Goal: Navigation & Orientation: Find specific page/section

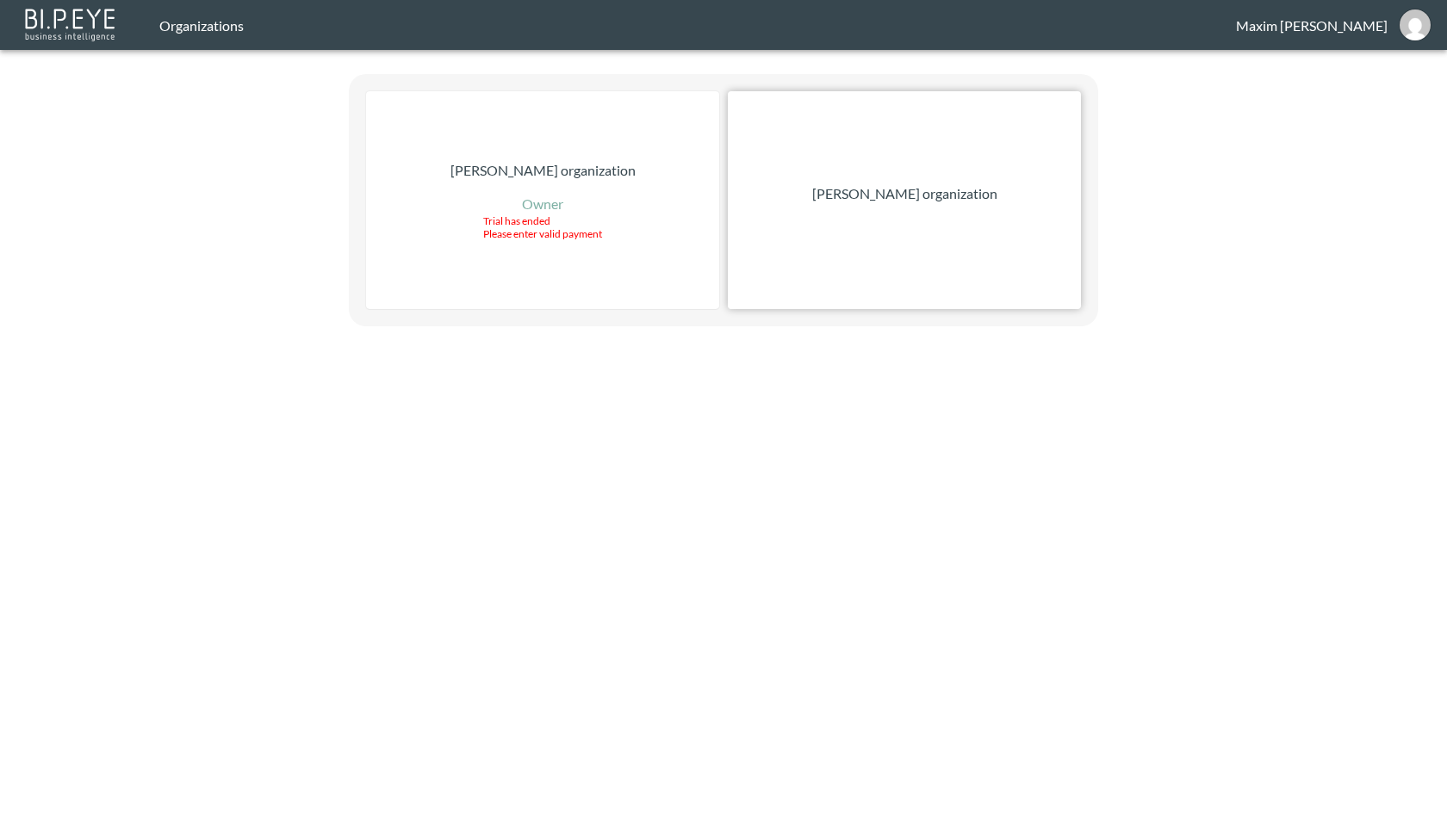
click at [925, 178] on div "[PERSON_NAME] organization" at bounding box center [904, 200] width 353 height 218
